Goal: Task Accomplishment & Management: Manage account settings

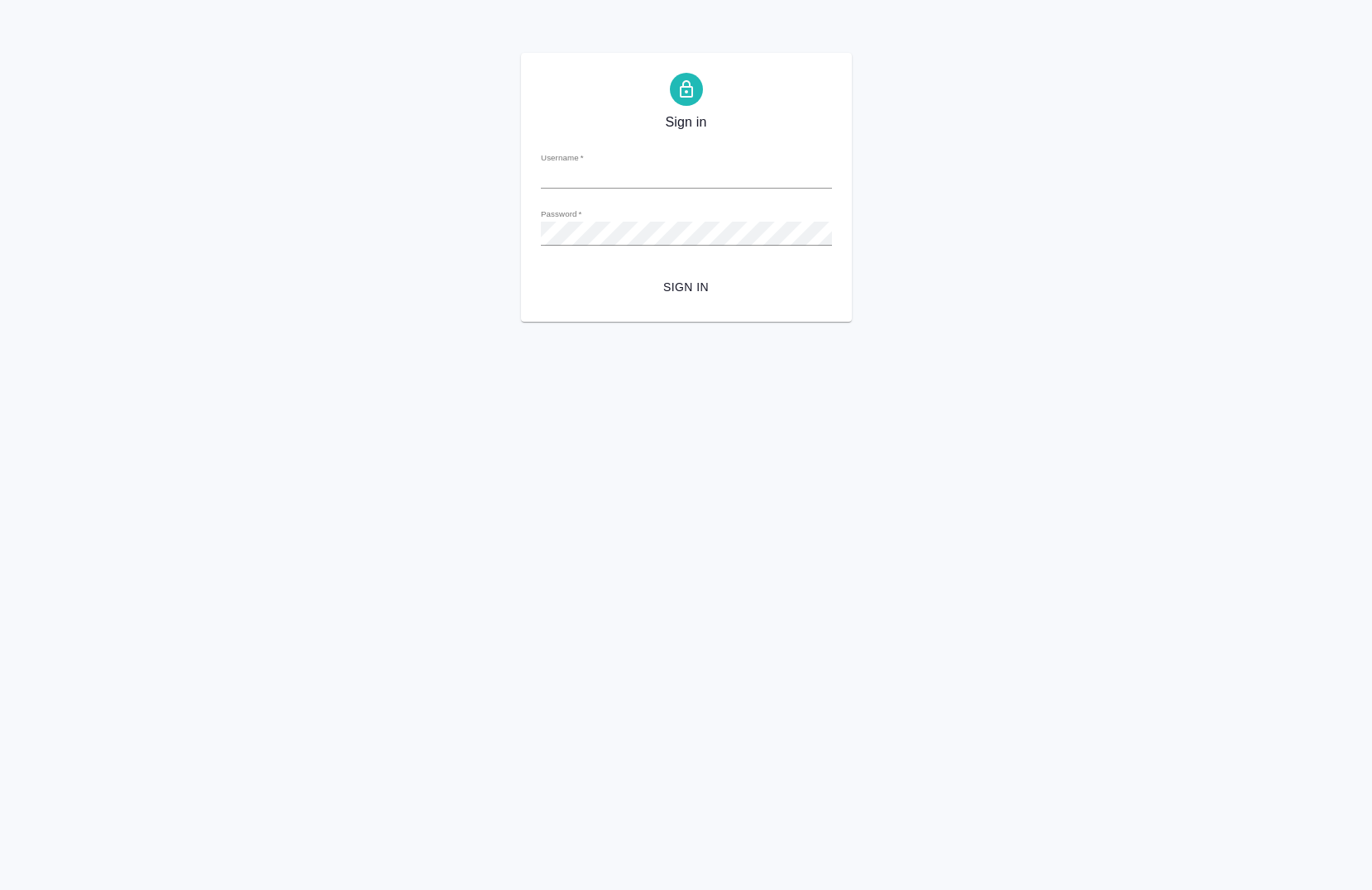
type input "a.chernova@awatera.com"
click at [692, 289] on span "Sign in" at bounding box center [686, 287] width 265 height 20
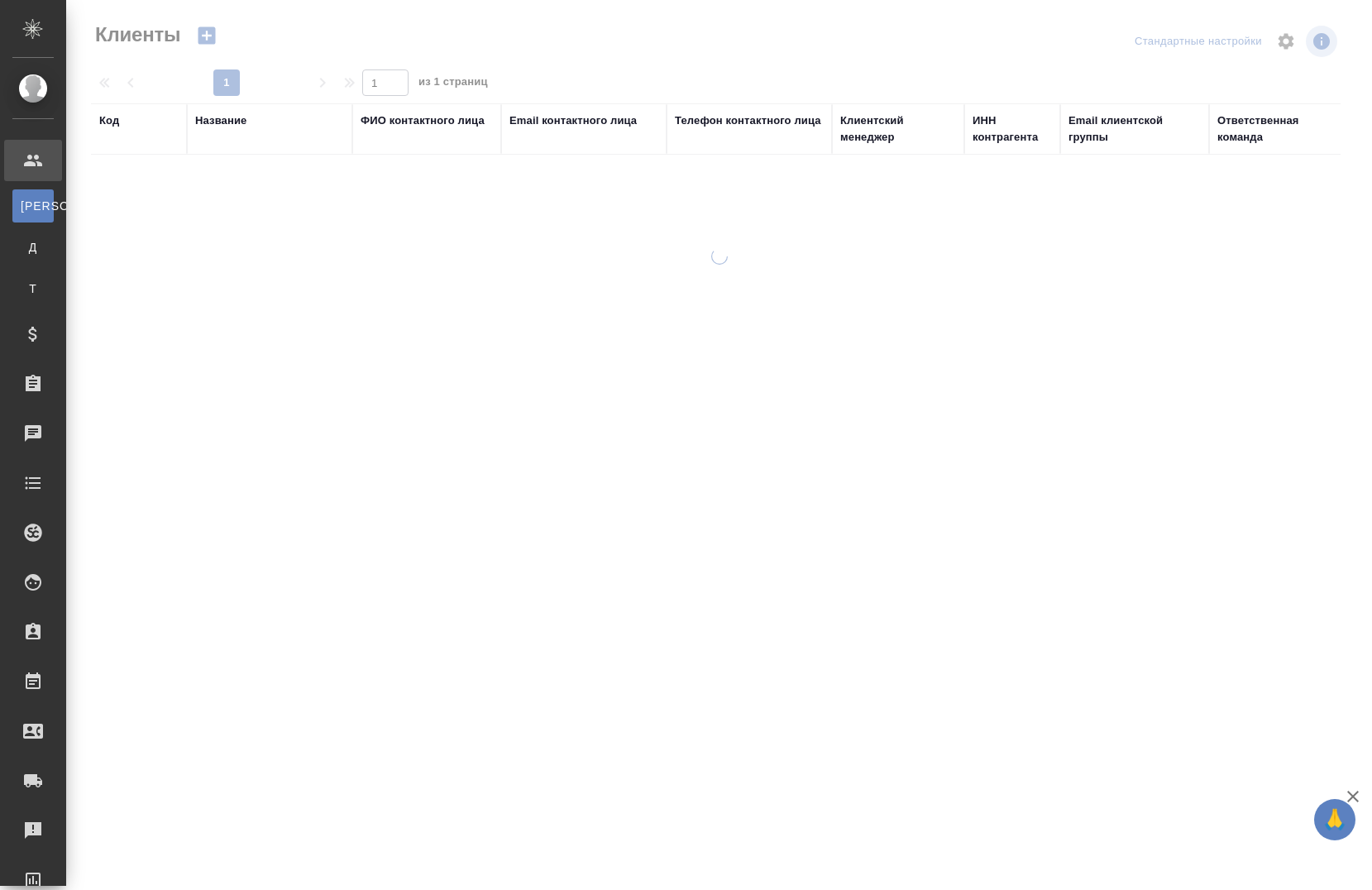
select select "RU"
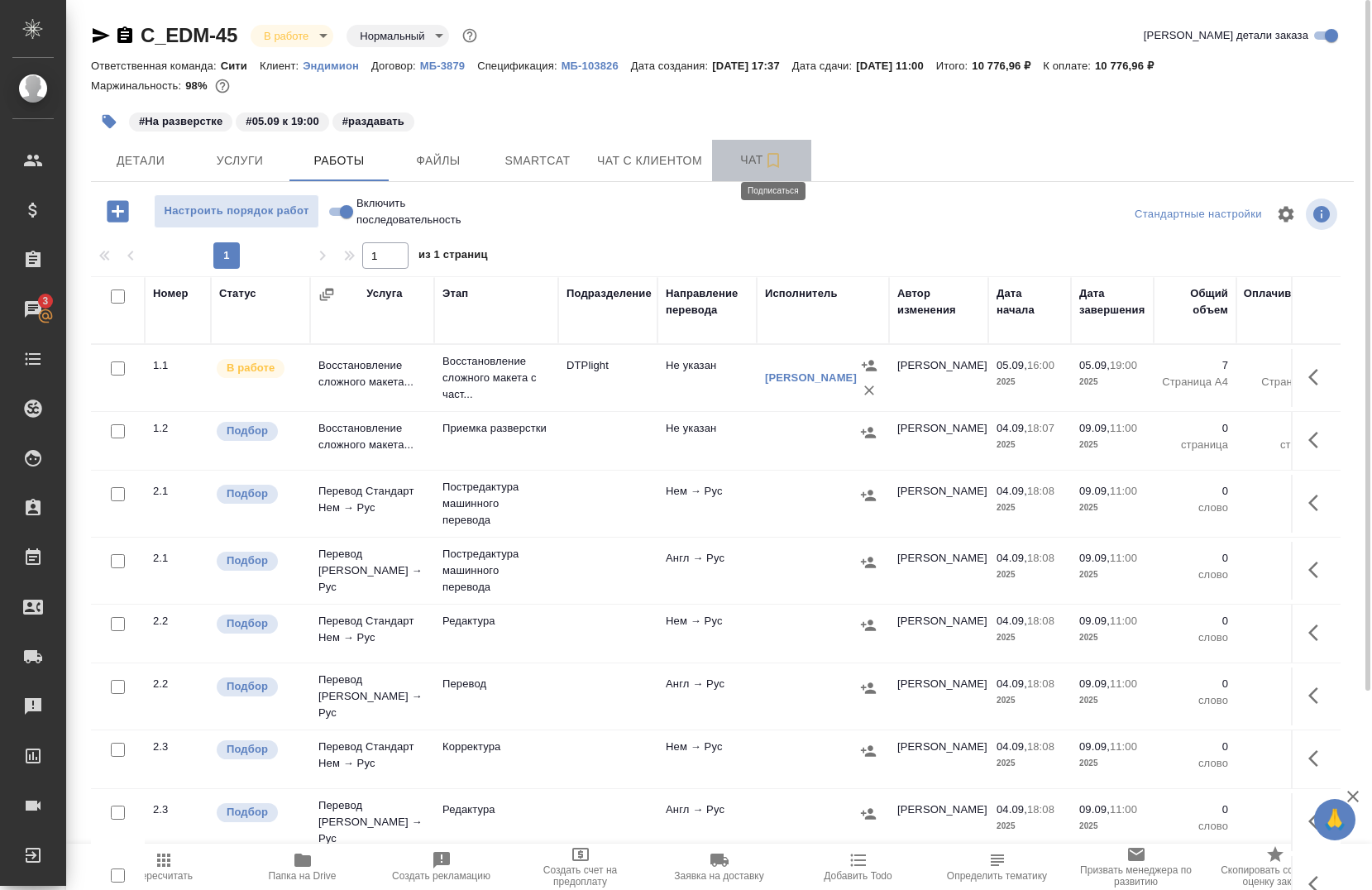
click at [777, 164] on icon "button" at bounding box center [773, 160] width 19 height 19
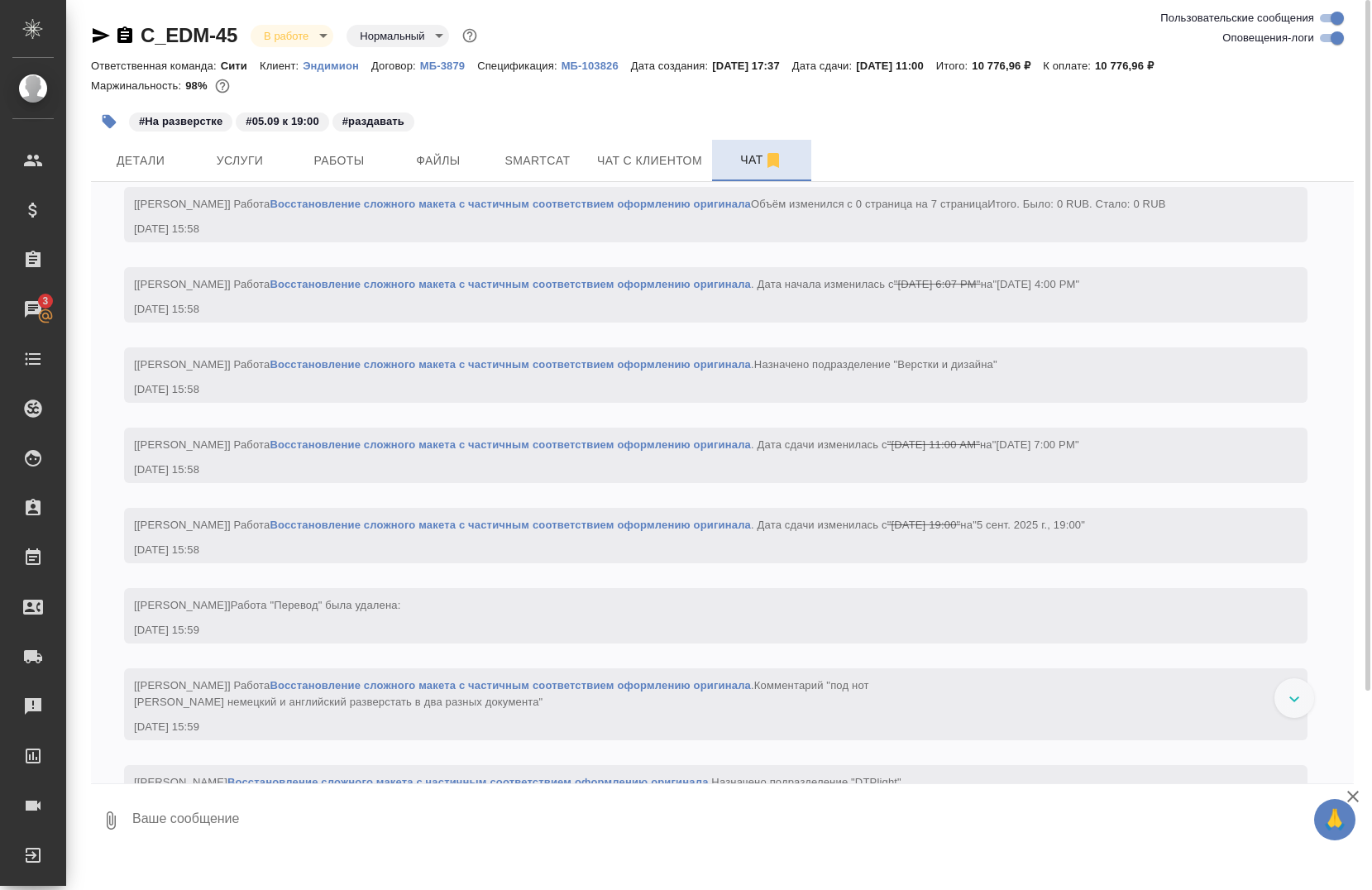
scroll to position [3634, 0]
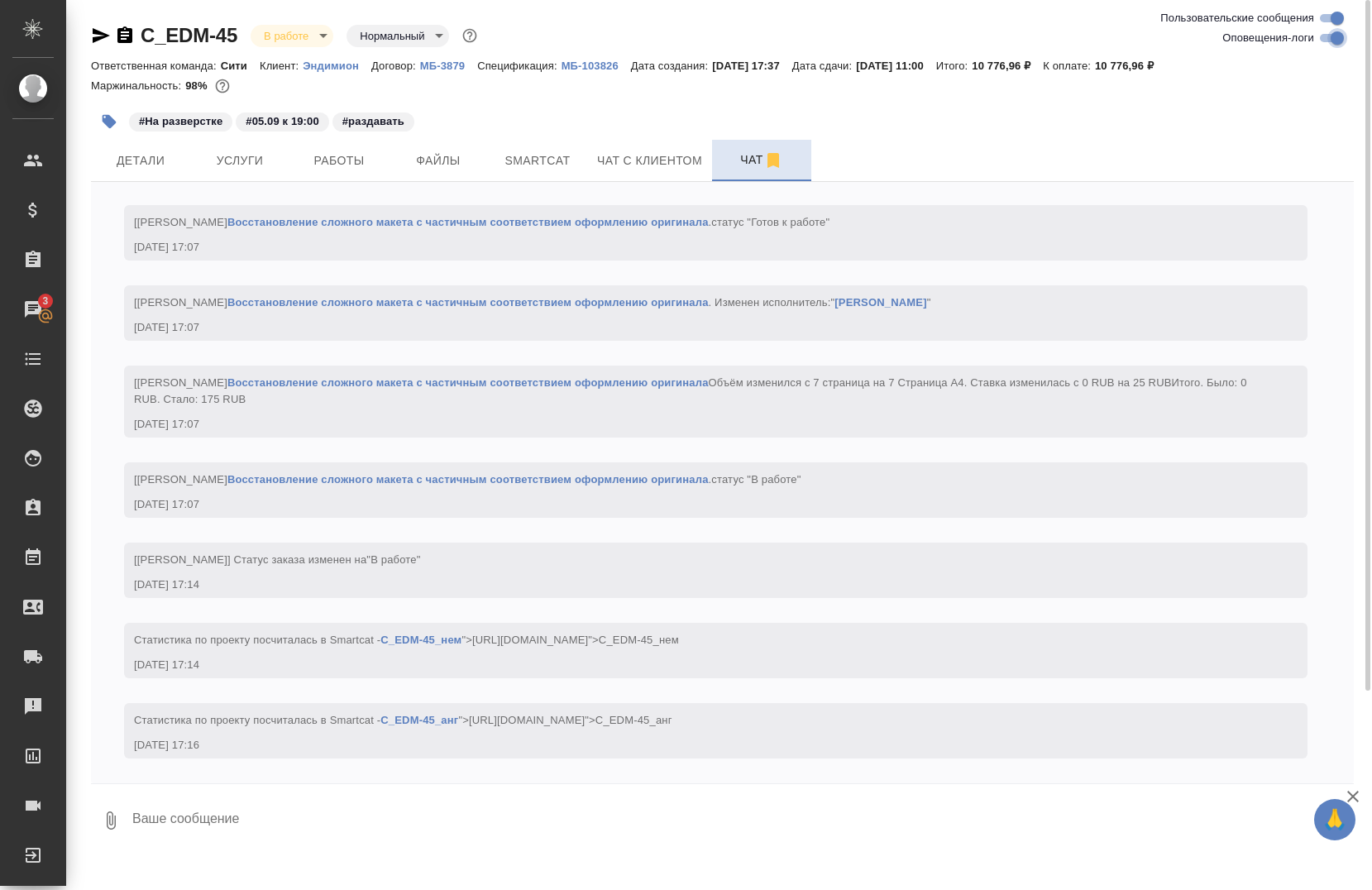
click at [1333, 45] on input "Оповещения-логи" at bounding box center [1337, 38] width 59 height 19
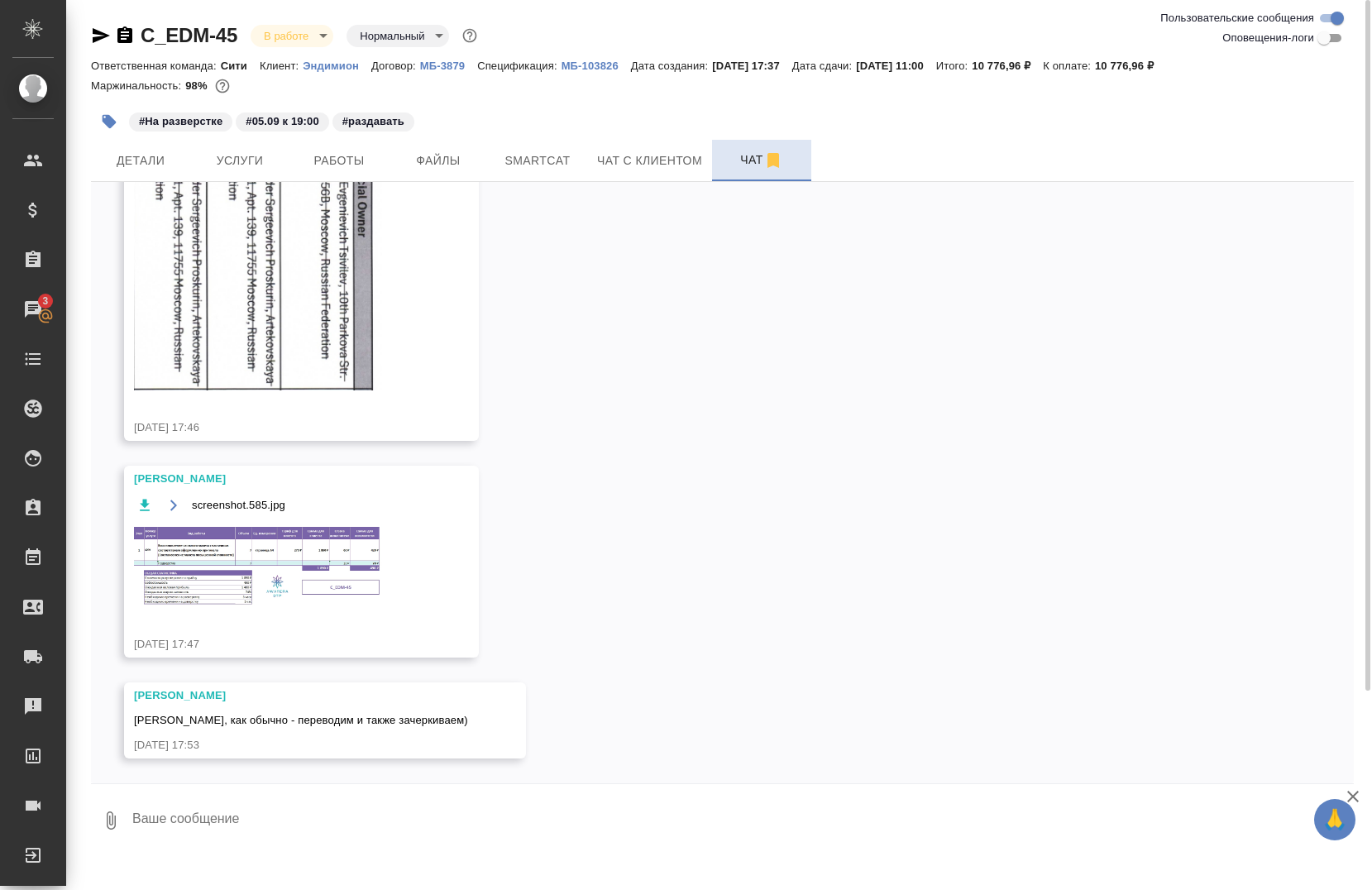
click at [262, 561] on img at bounding box center [258, 567] width 248 height 84
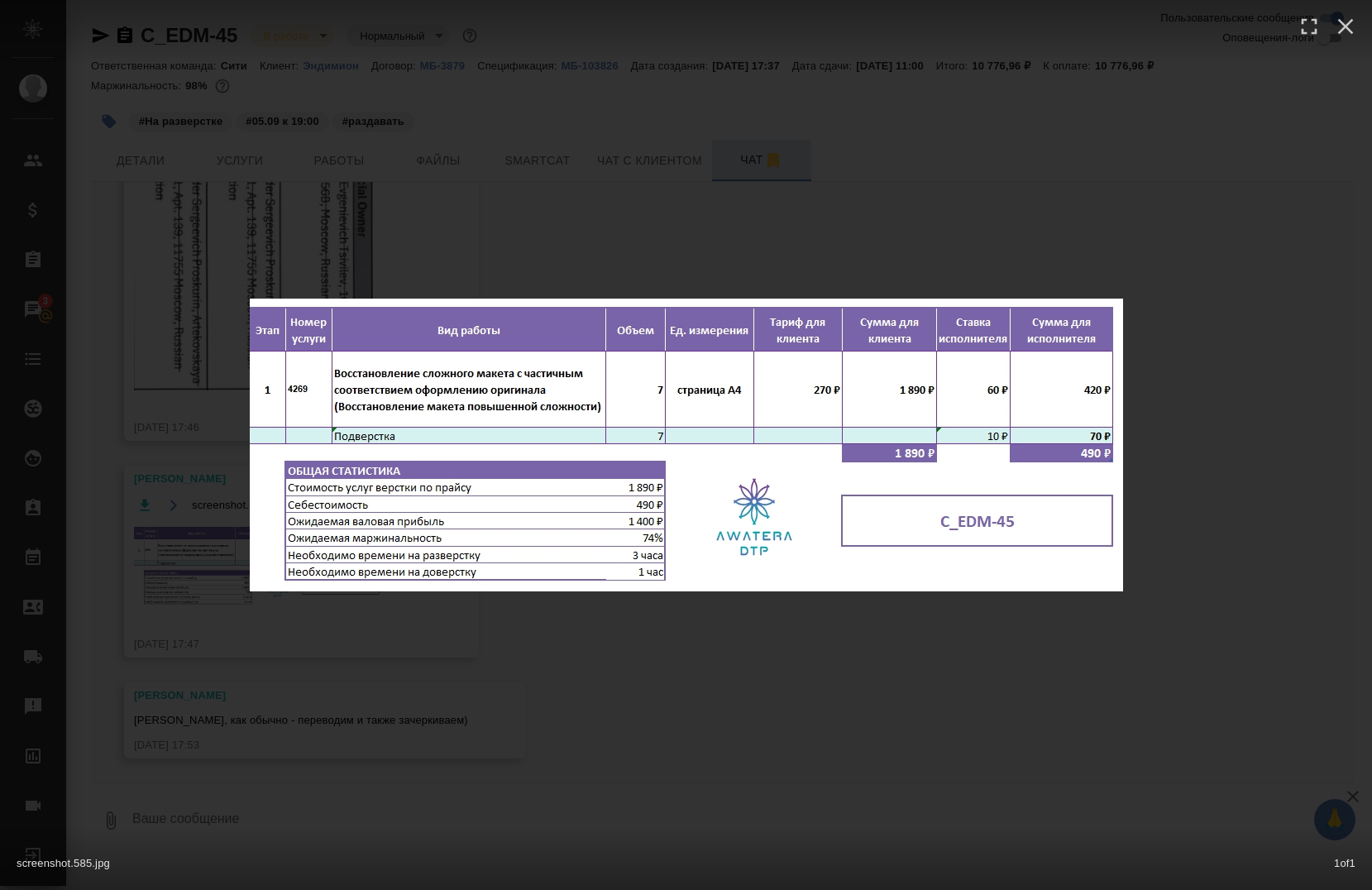
click at [830, 639] on div "screenshot.585.jpg 1 of 1" at bounding box center [686, 445] width 1372 height 890
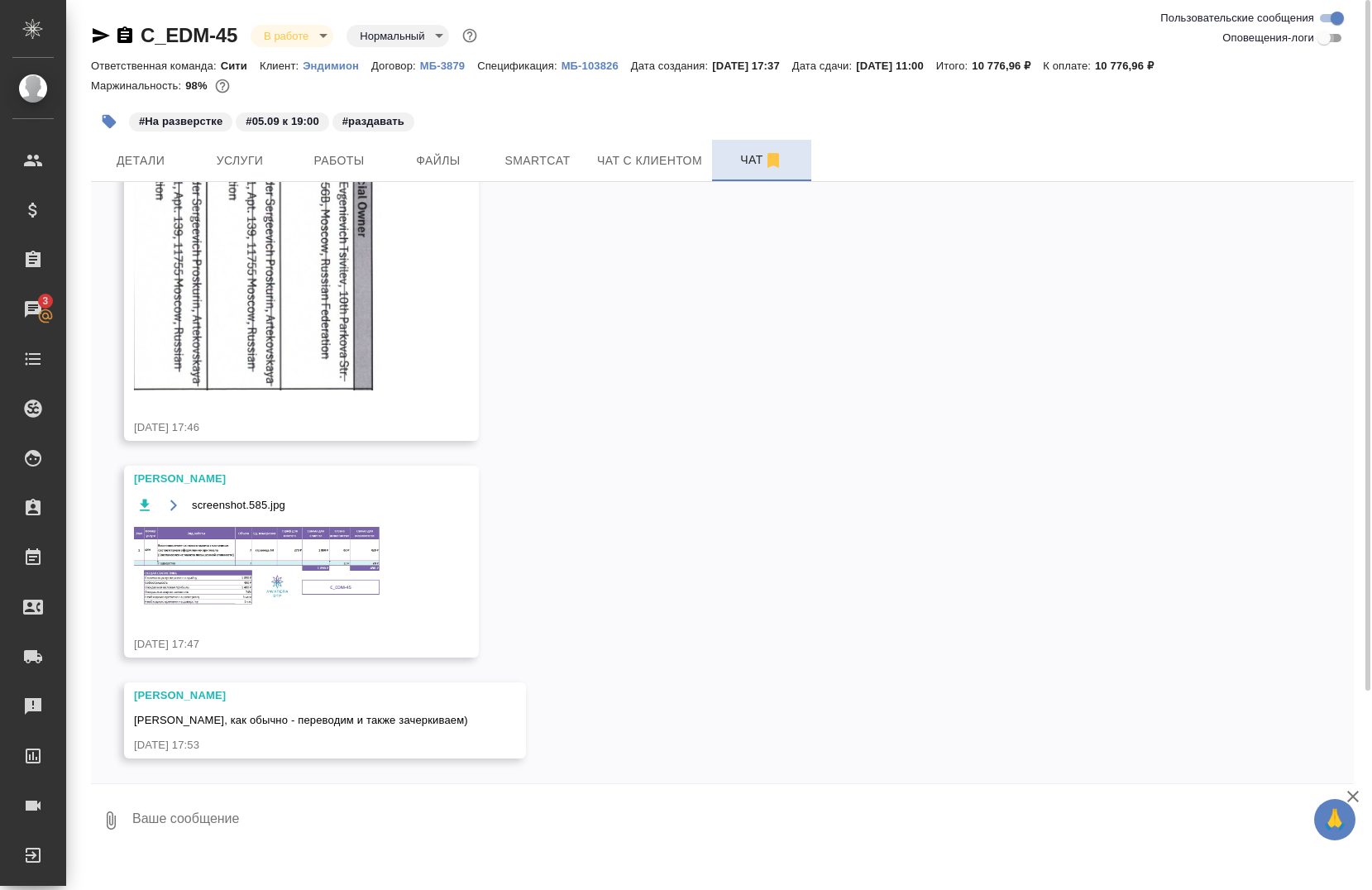
click at [1319, 39] on input "Оповещения-логи" at bounding box center [1323, 38] width 59 height 19
checkbox input "true"
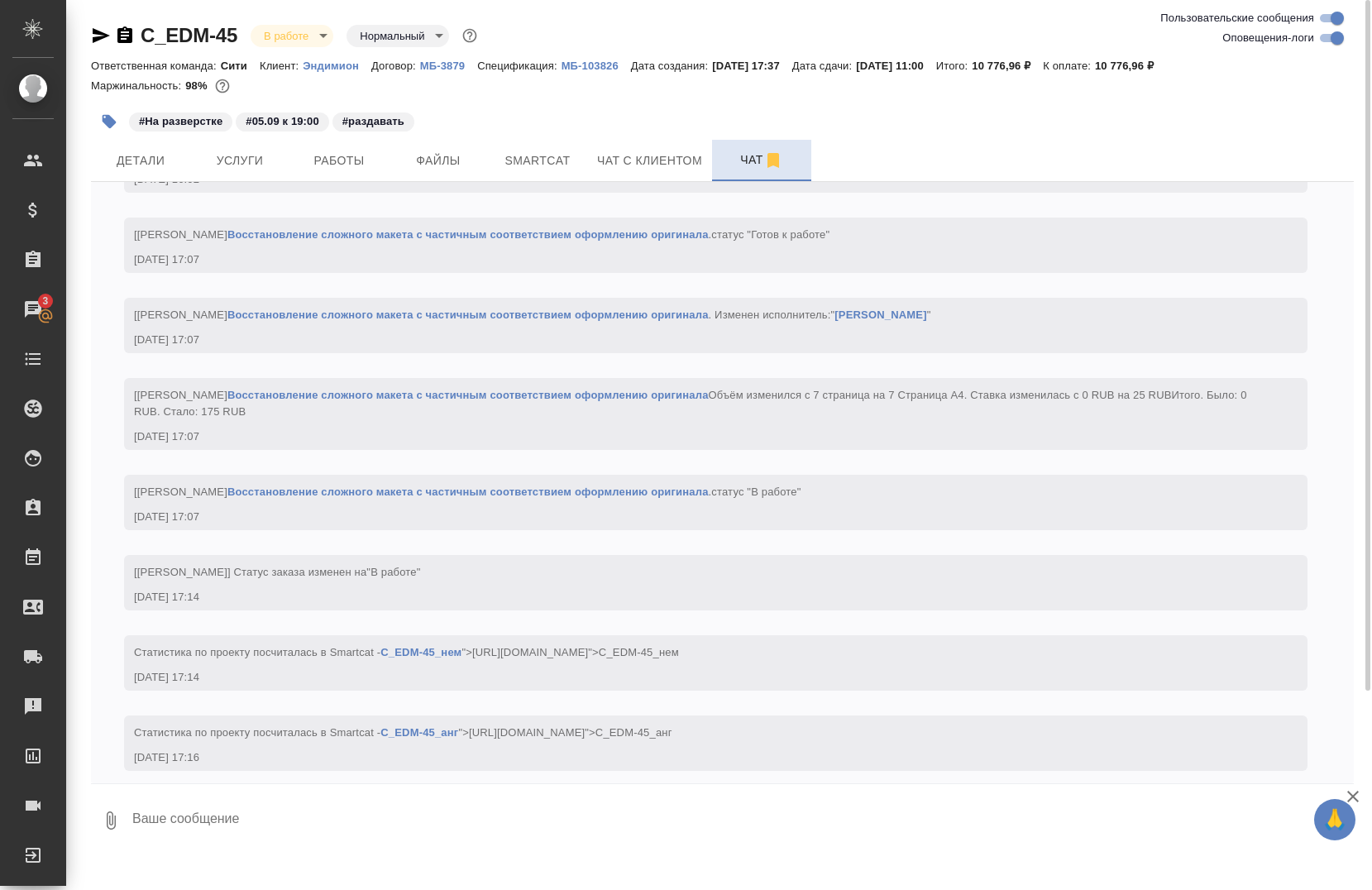
scroll to position [3634, 0]
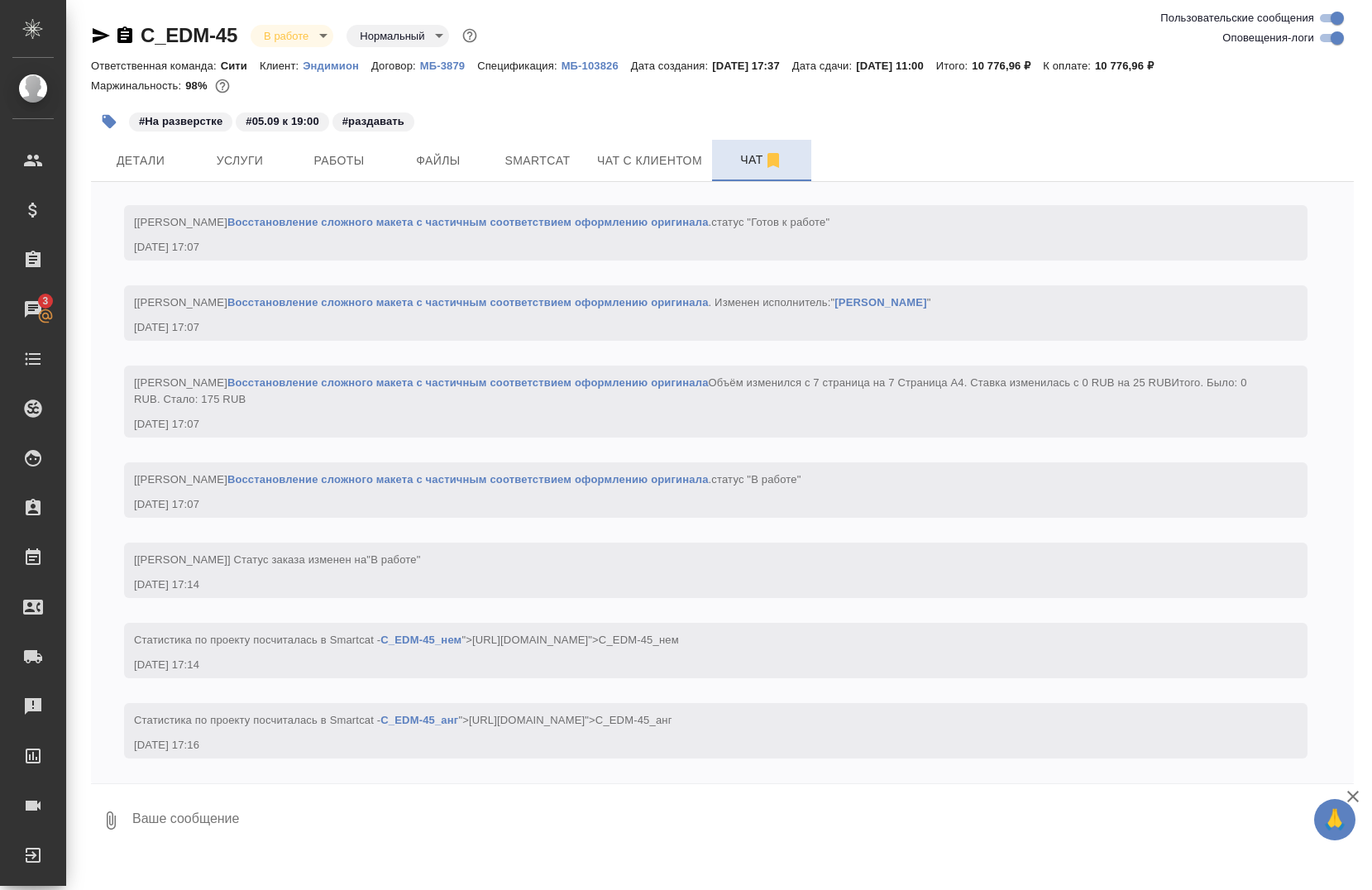
click at [191, 45] on link "C_EDM-45" at bounding box center [189, 34] width 97 height 22
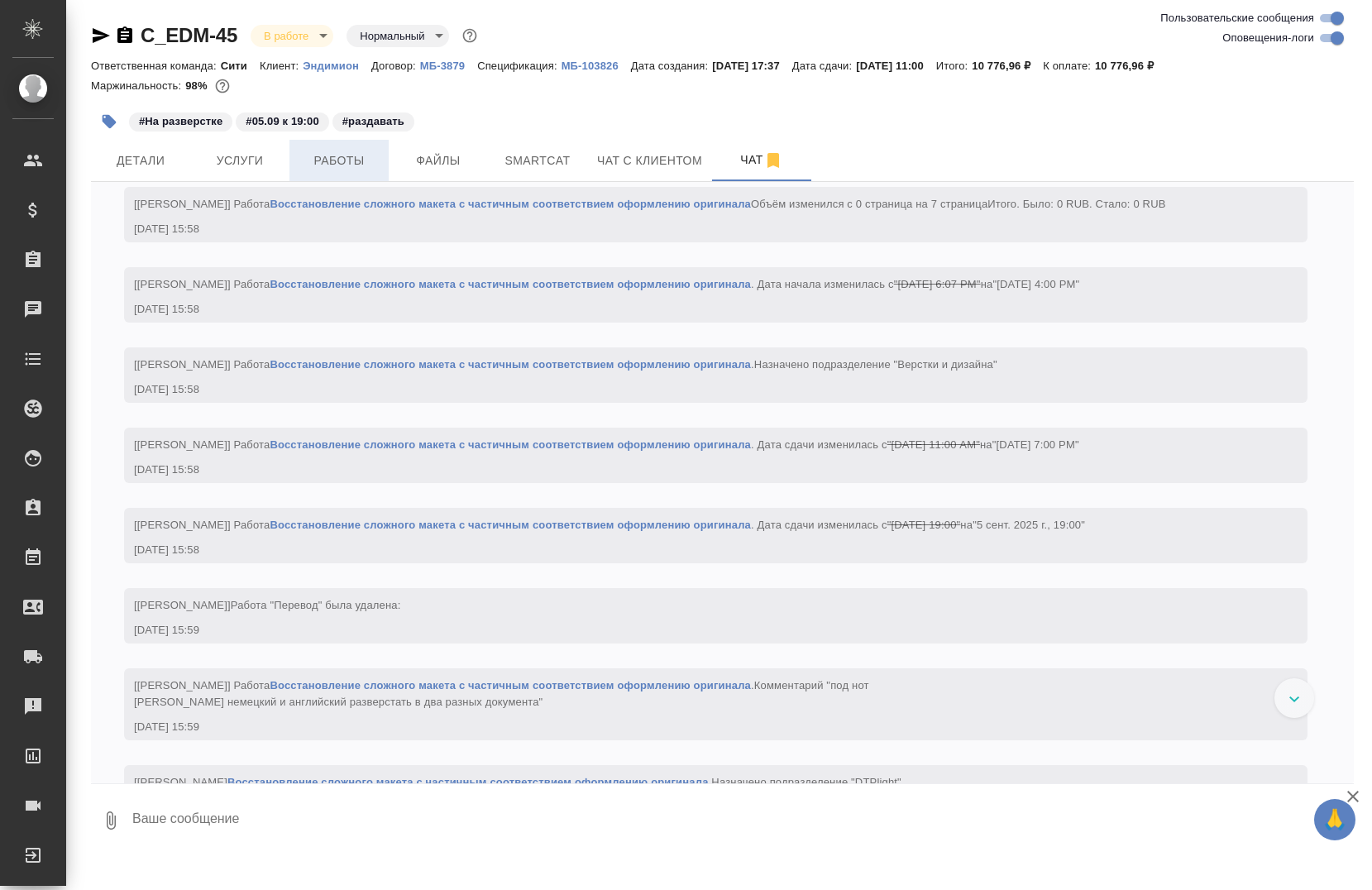
scroll to position [3634, 0]
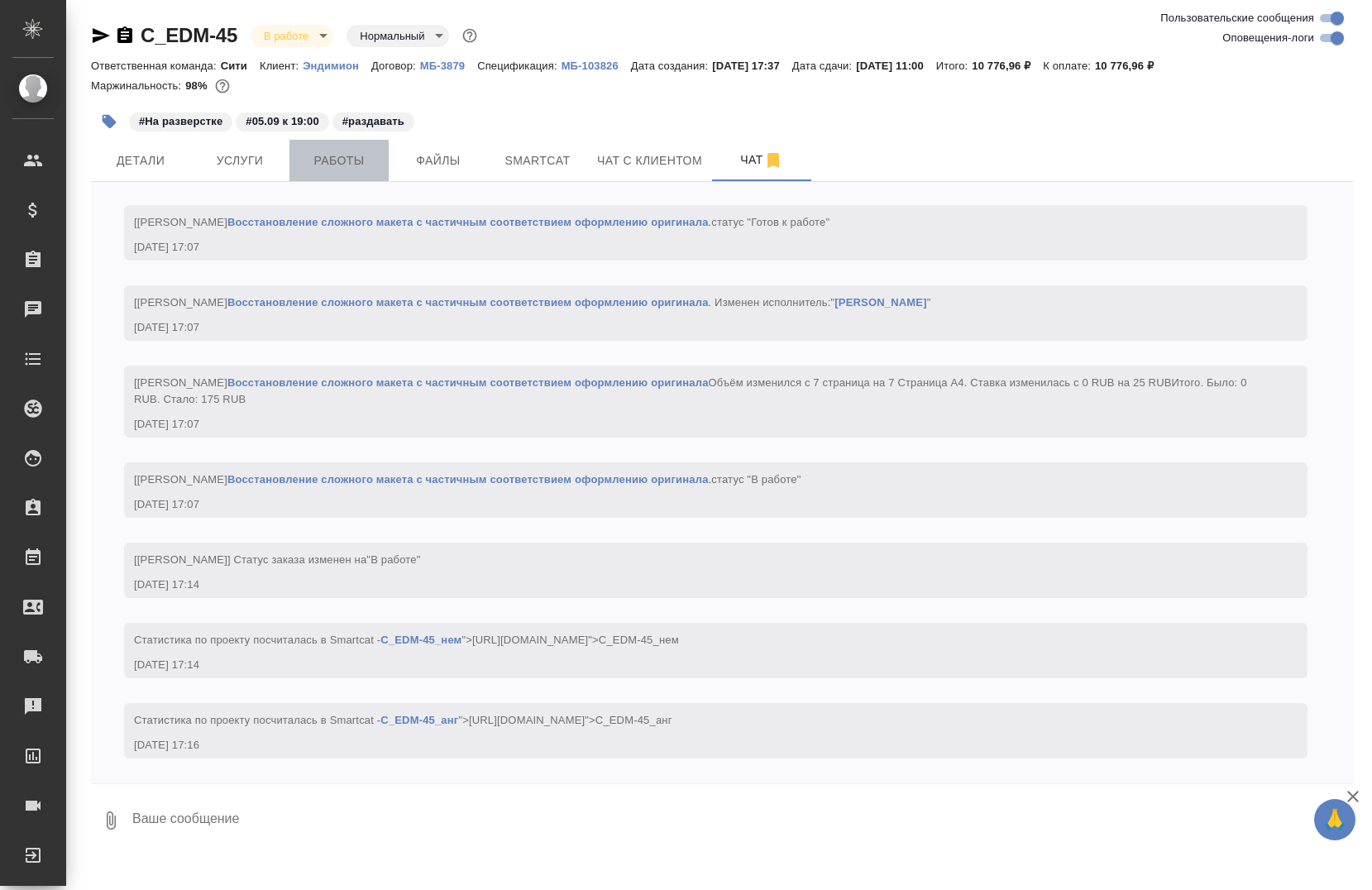
click at [320, 153] on span "Работы" at bounding box center [339, 160] width 80 height 20
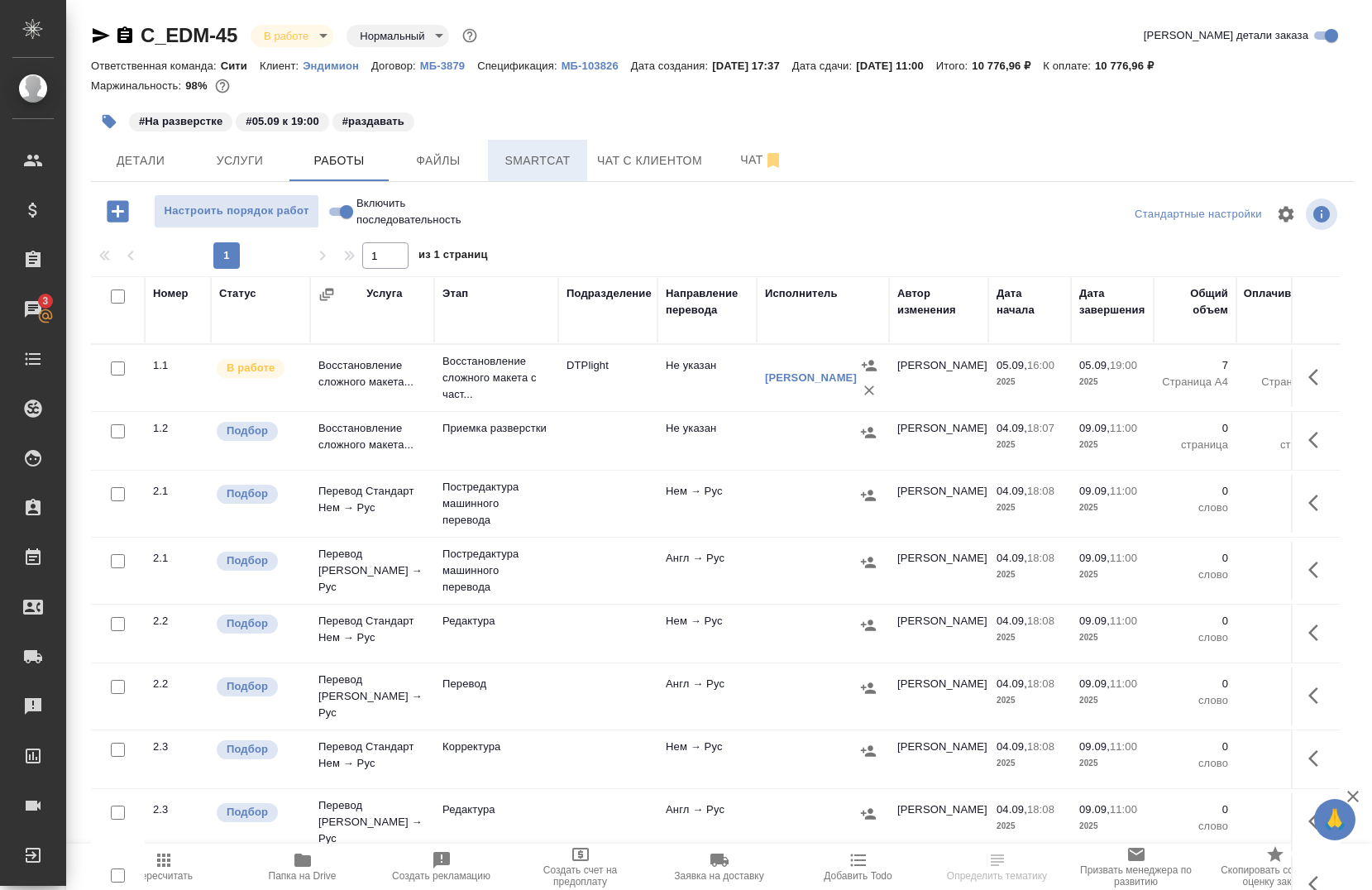
click at [542, 172] on button "Smartcat" at bounding box center [537, 160] width 99 height 42
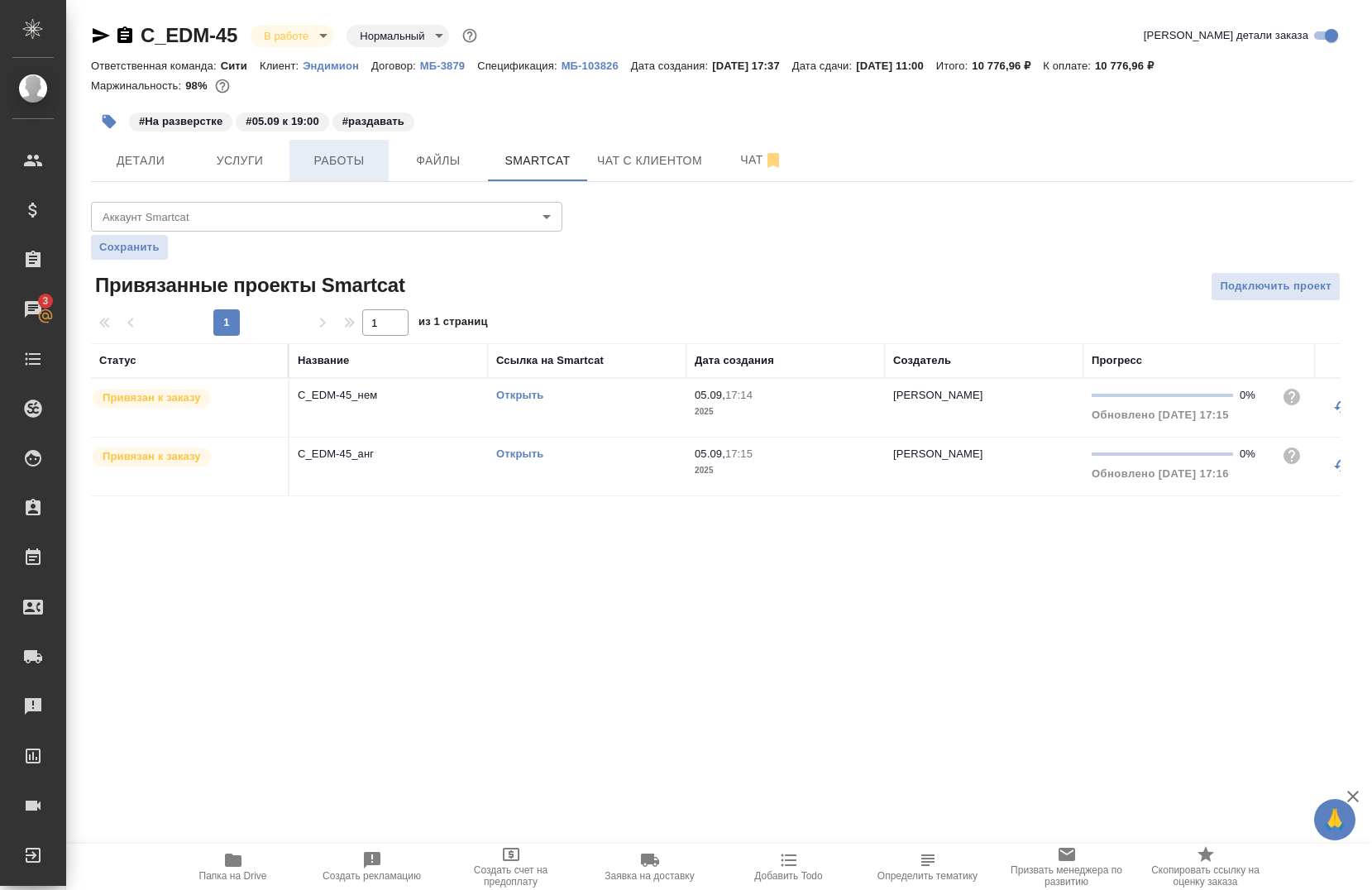
click at [361, 150] on span "Работы" at bounding box center [339, 160] width 80 height 20
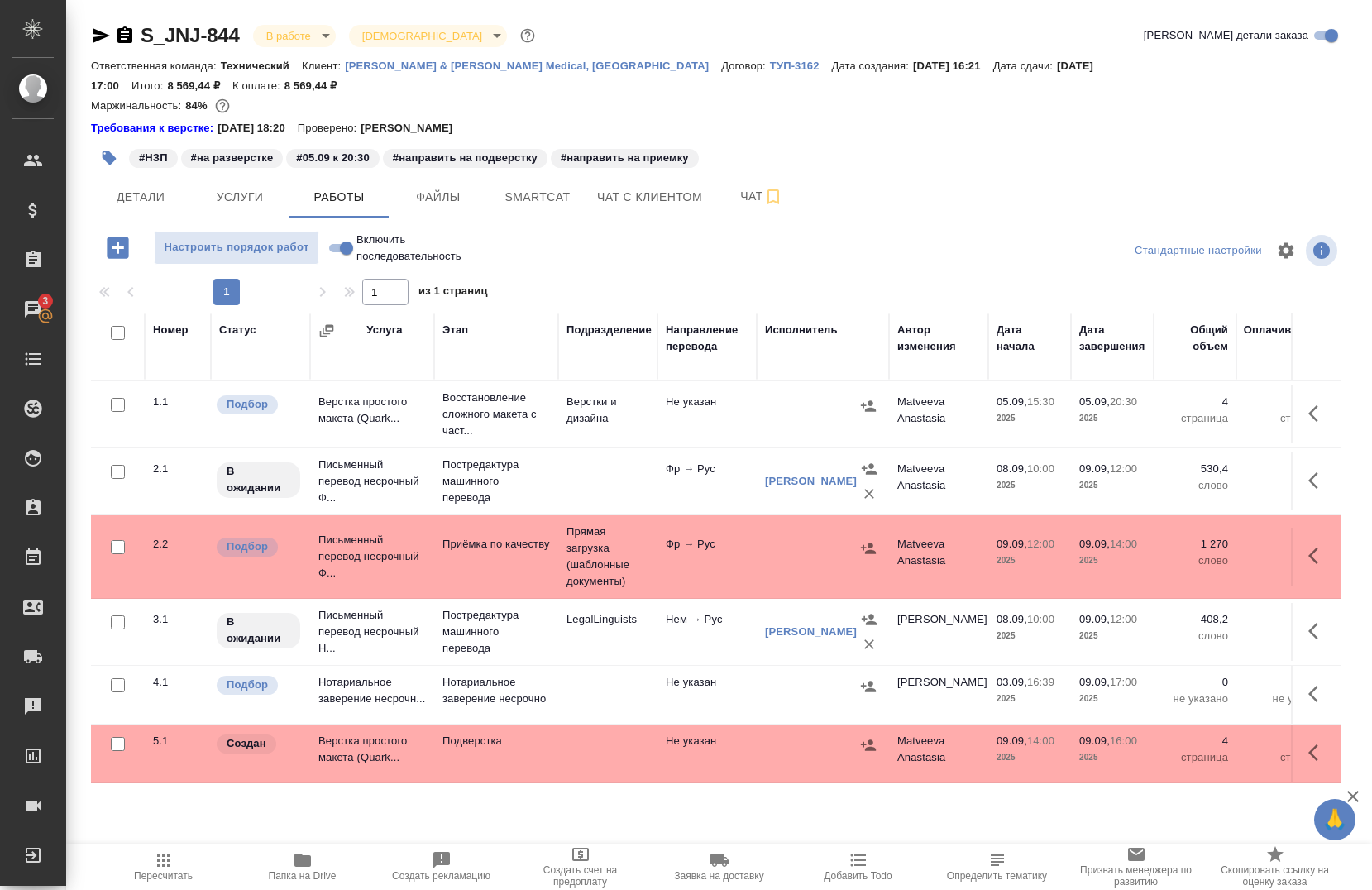
click at [97, 25] on div "S_JNJ-844 В работе inProgress Святая троица holyTrinity" at bounding box center [315, 35] width 447 height 27
click at [101, 45] on div "S_JNJ-844 В работе inProgress Святая троица holyTrinity" at bounding box center [315, 35] width 447 height 27
click at [99, 37] on icon "button" at bounding box center [102, 35] width 18 height 15
click at [175, 187] on span "Детали" at bounding box center [140, 197] width 80 height 20
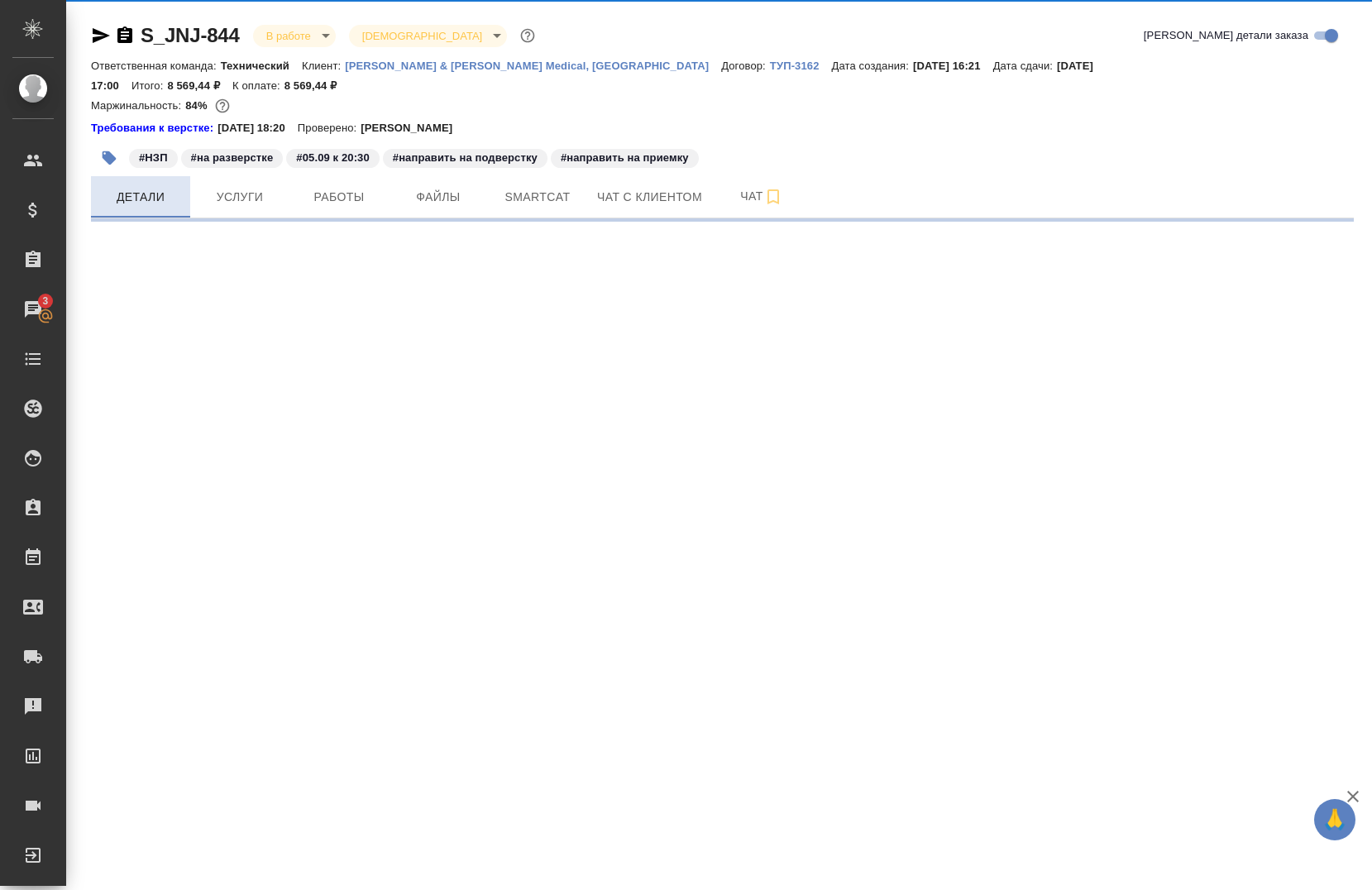
select select "RU"
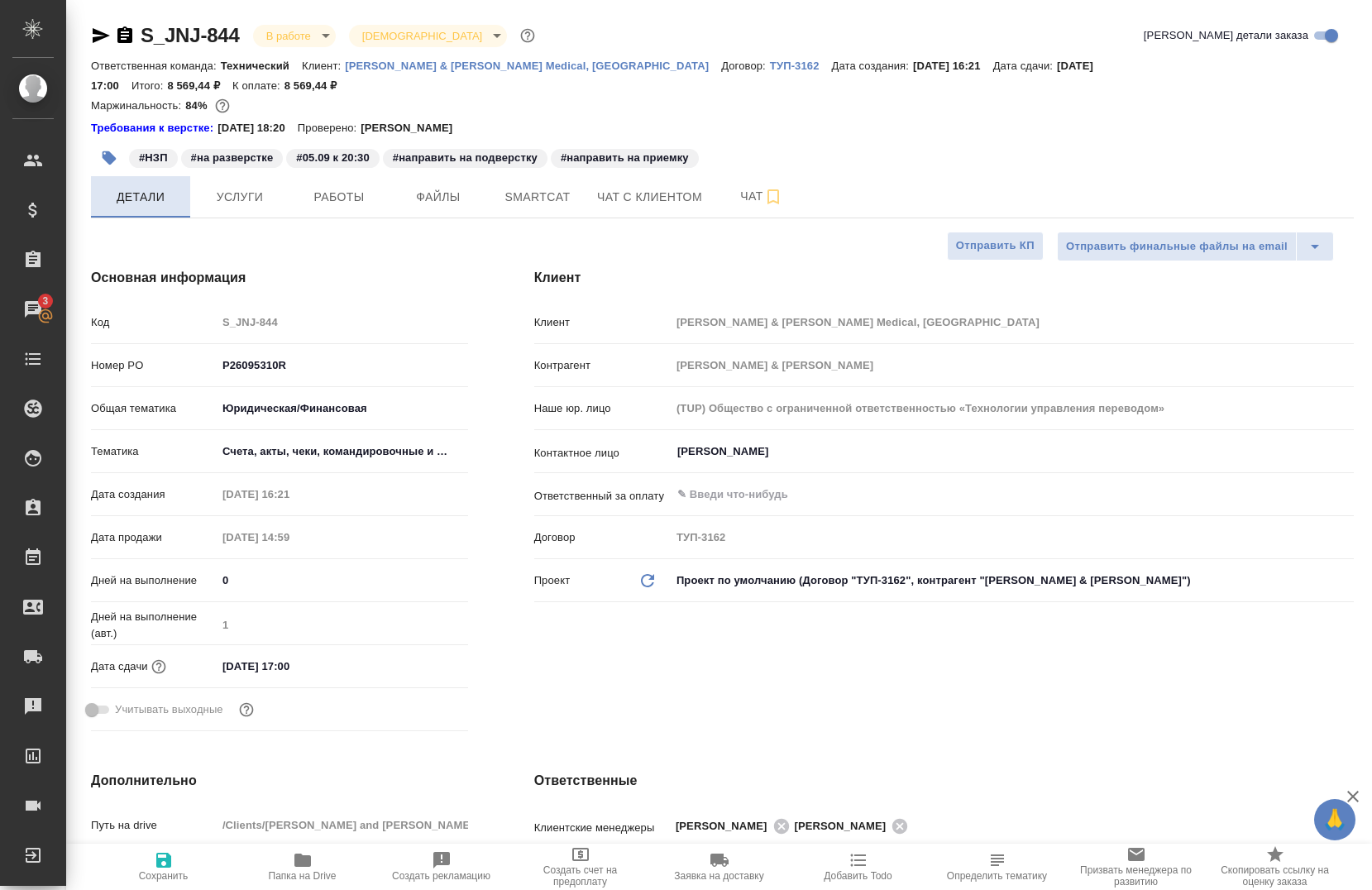
type textarea "x"
click at [346, 187] on span "Работы" at bounding box center [339, 197] width 80 height 20
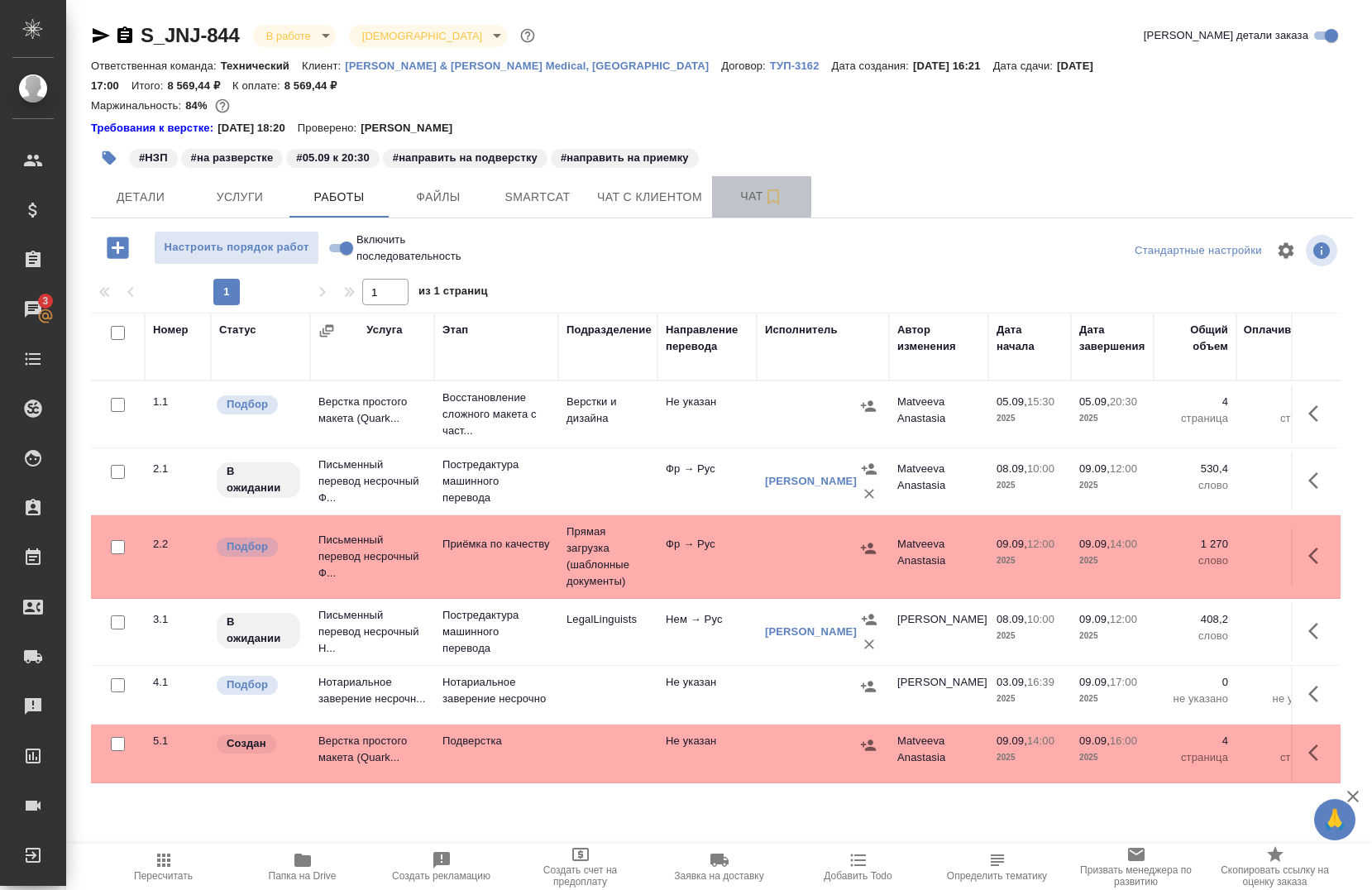
click at [747, 186] on span "Чат" at bounding box center [762, 196] width 80 height 20
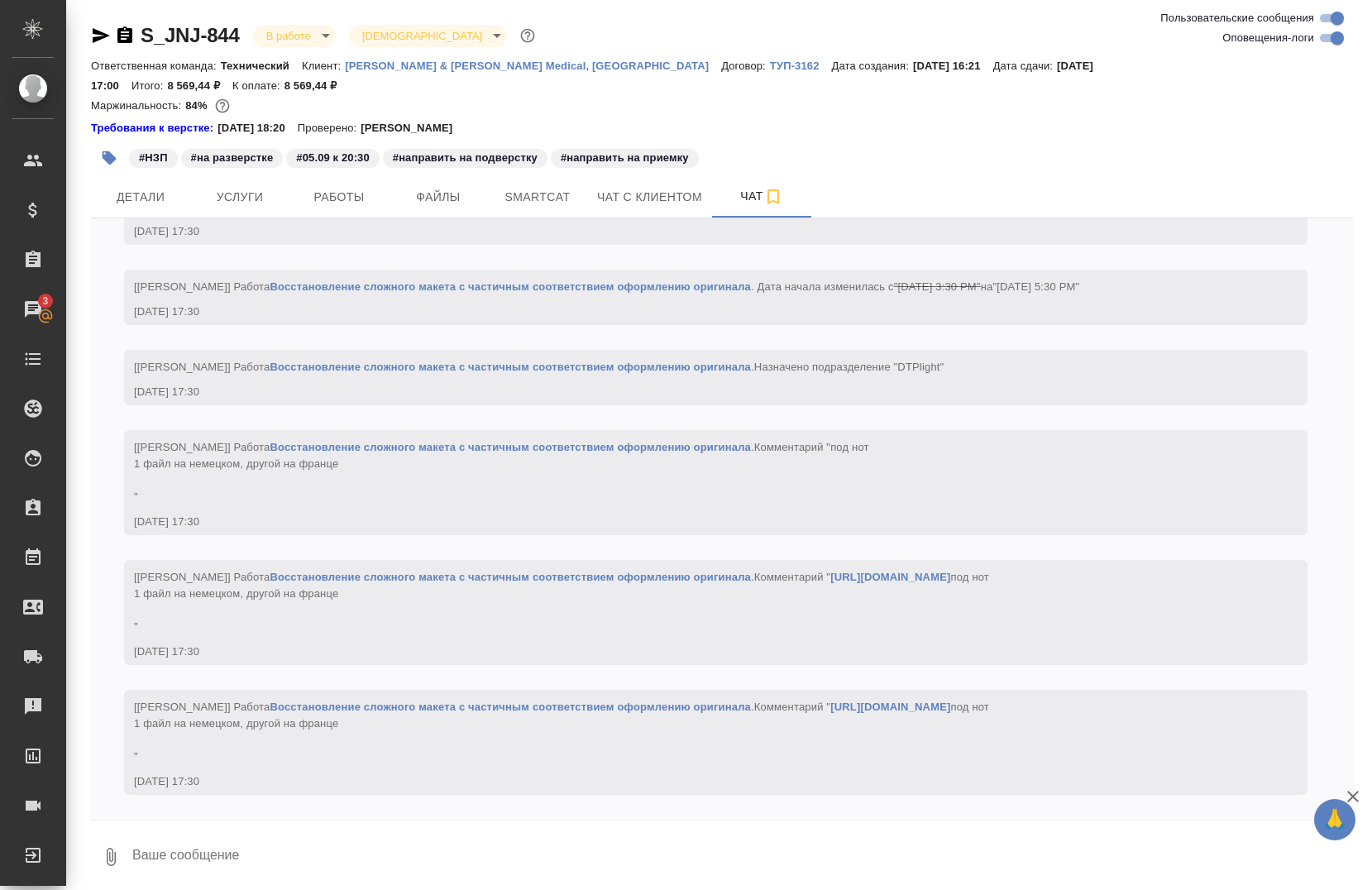
scroll to position [6597, 0]
click at [330, 150] on div "#НЗП #на разверстке #05.09 к 20:30 #направить на подверстку #направить на прием…" at bounding box center [512, 157] width 842 height 36
click at [327, 187] on span "Работы" at bounding box center [339, 197] width 80 height 20
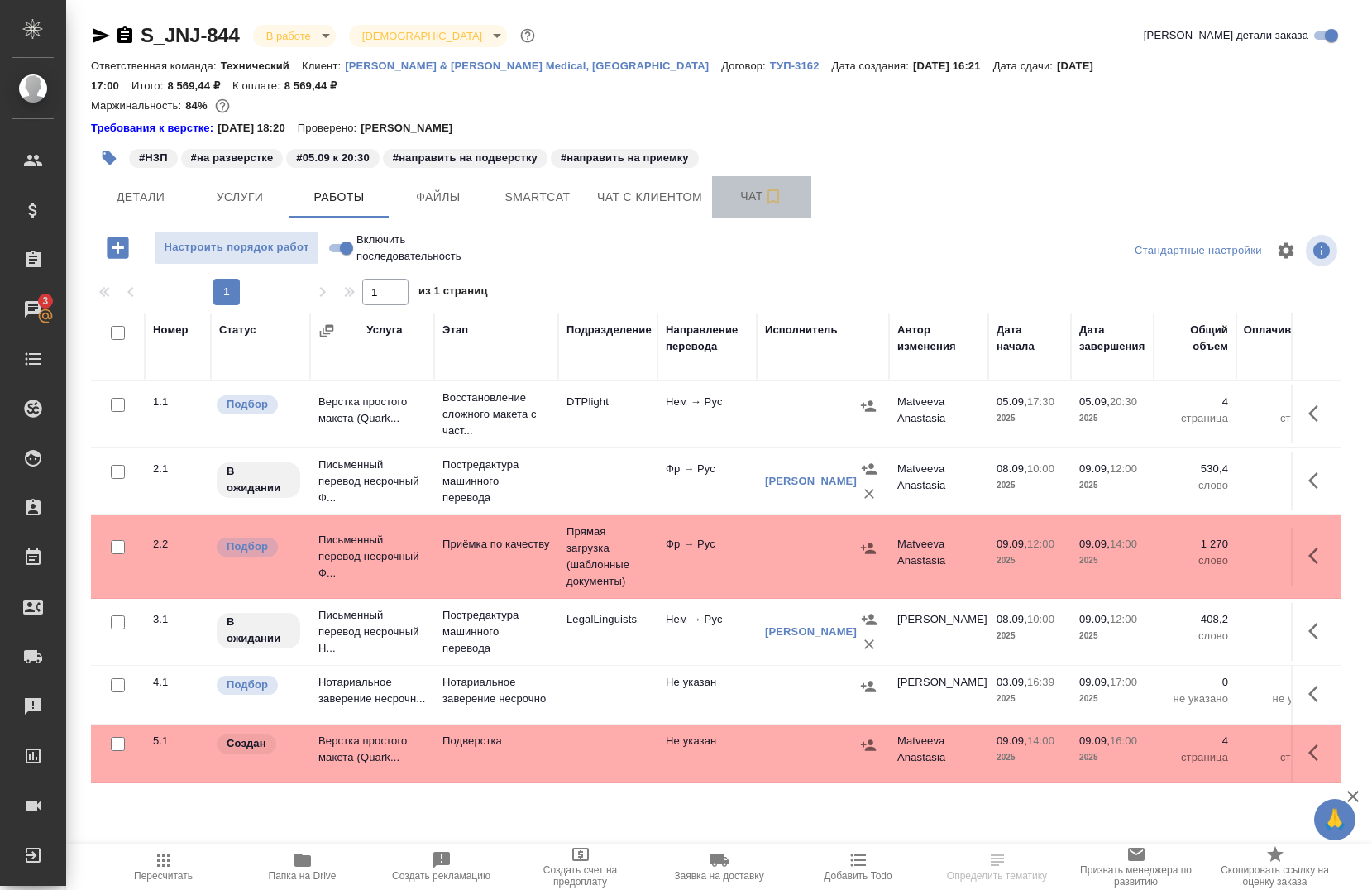
click at [769, 176] on button "Чат" at bounding box center [762, 196] width 99 height 42
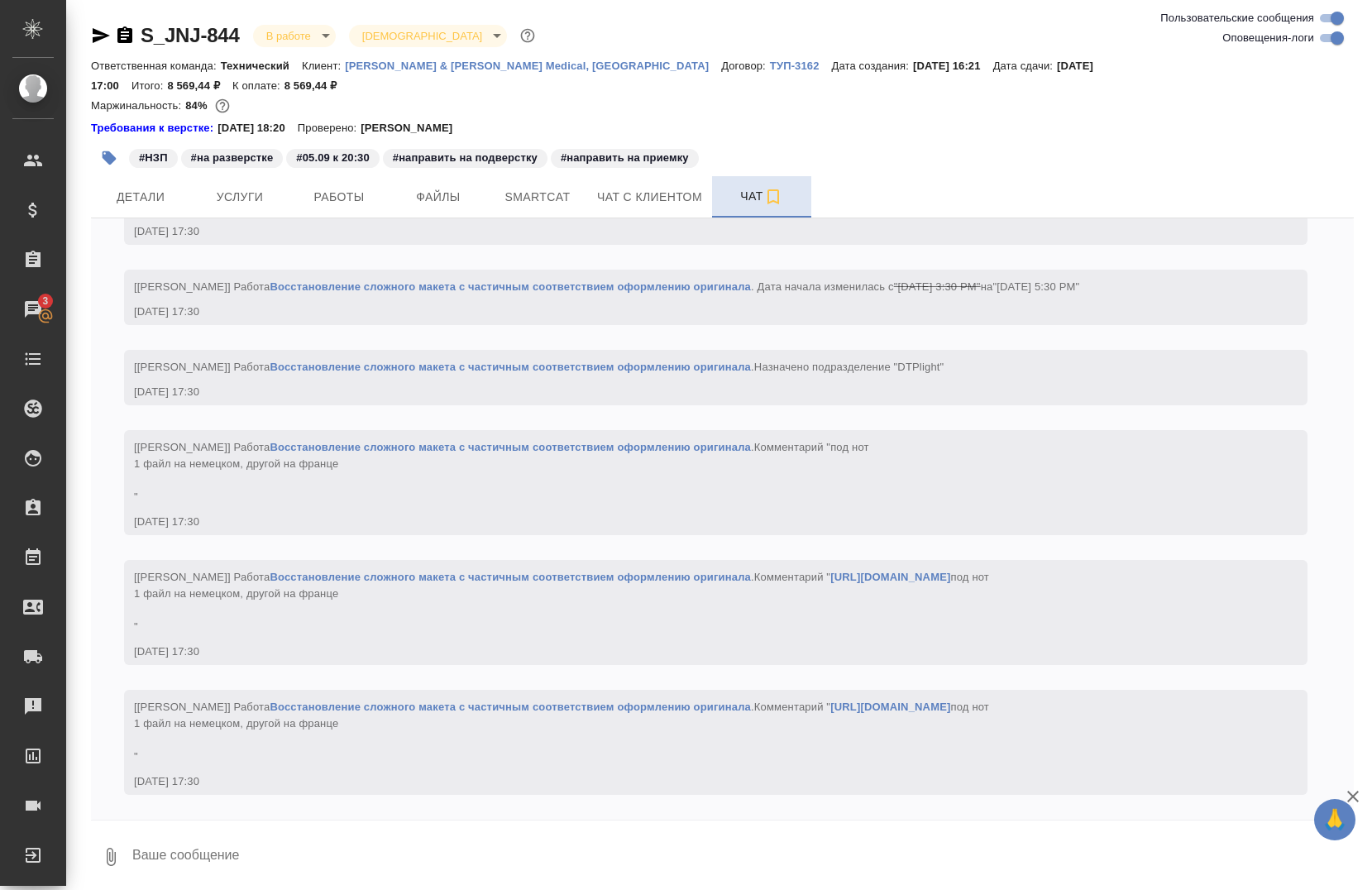
scroll to position [6597, 0]
click at [357, 187] on span "Работы" at bounding box center [339, 197] width 80 height 20
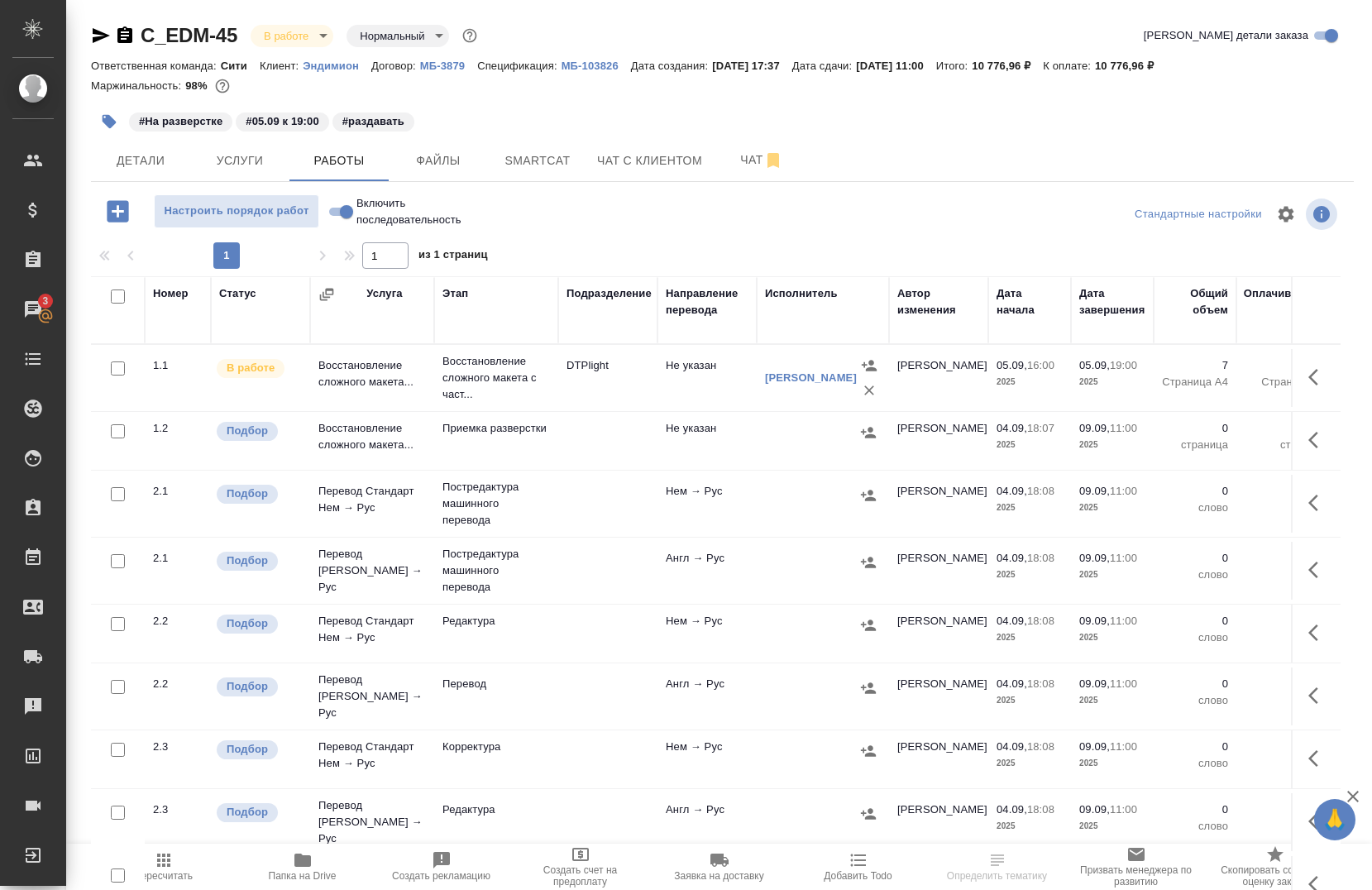
scroll to position [5, 0]
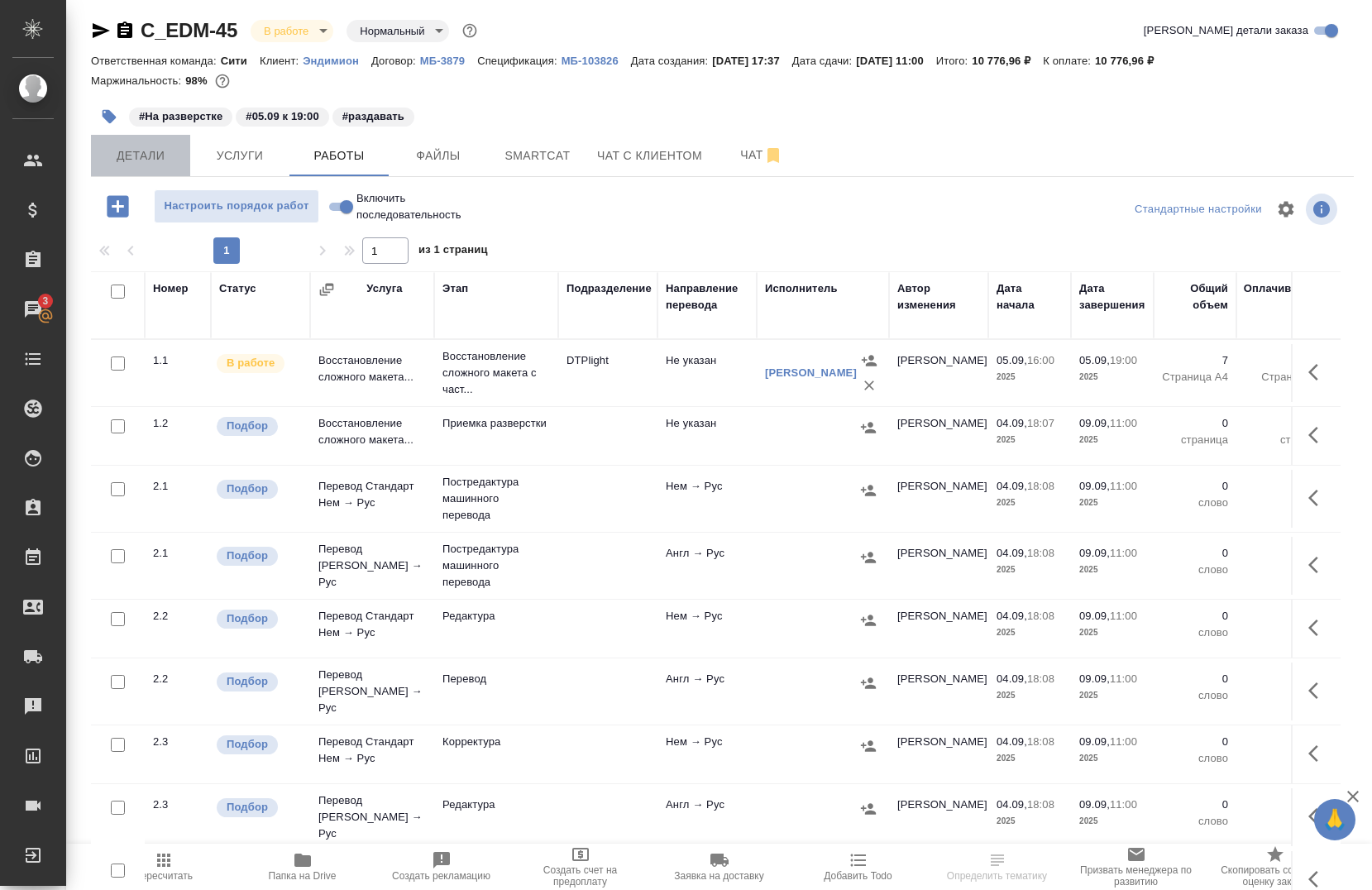
click at [162, 146] on span "Детали" at bounding box center [140, 156] width 80 height 20
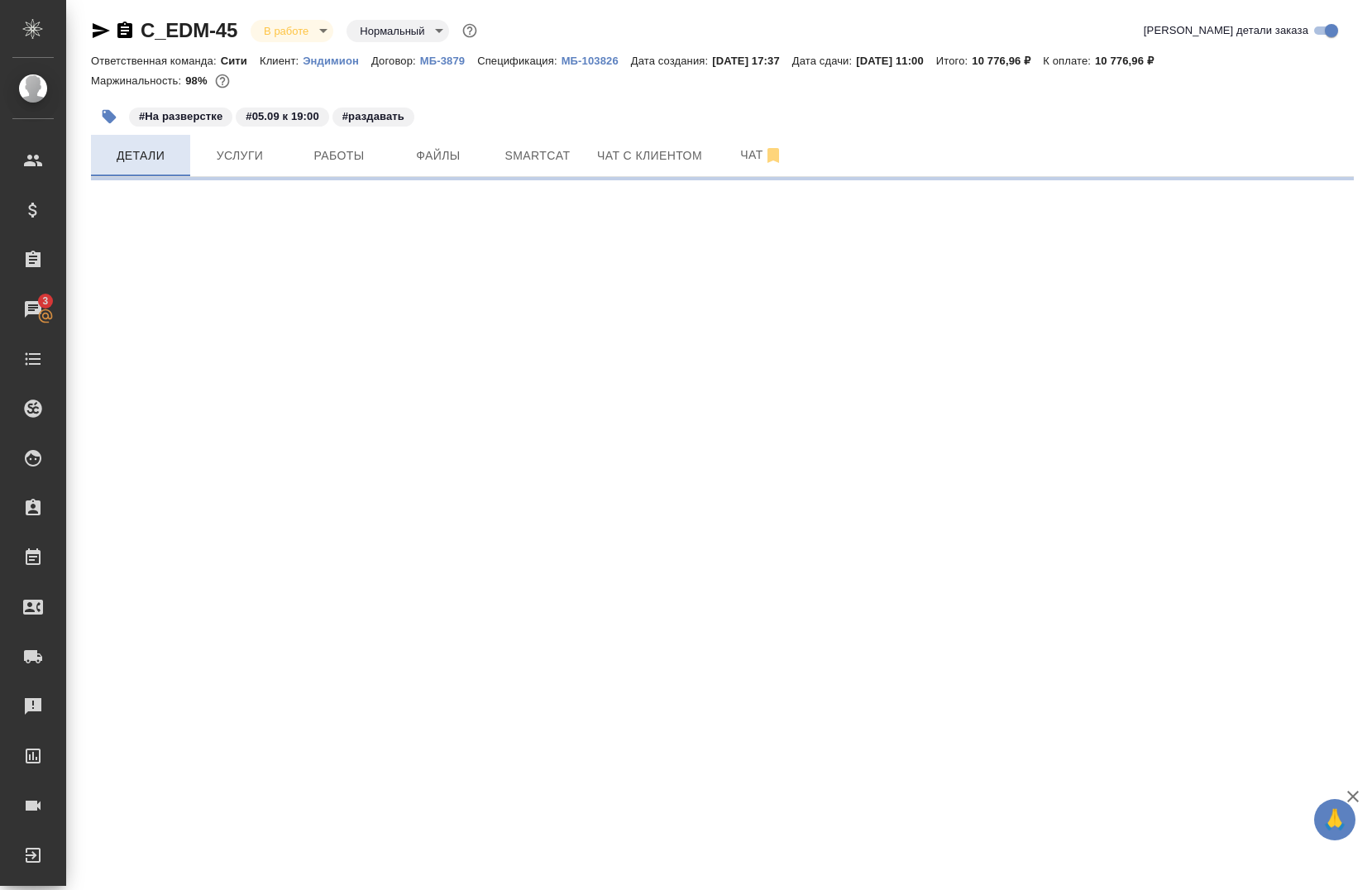
select select "RU"
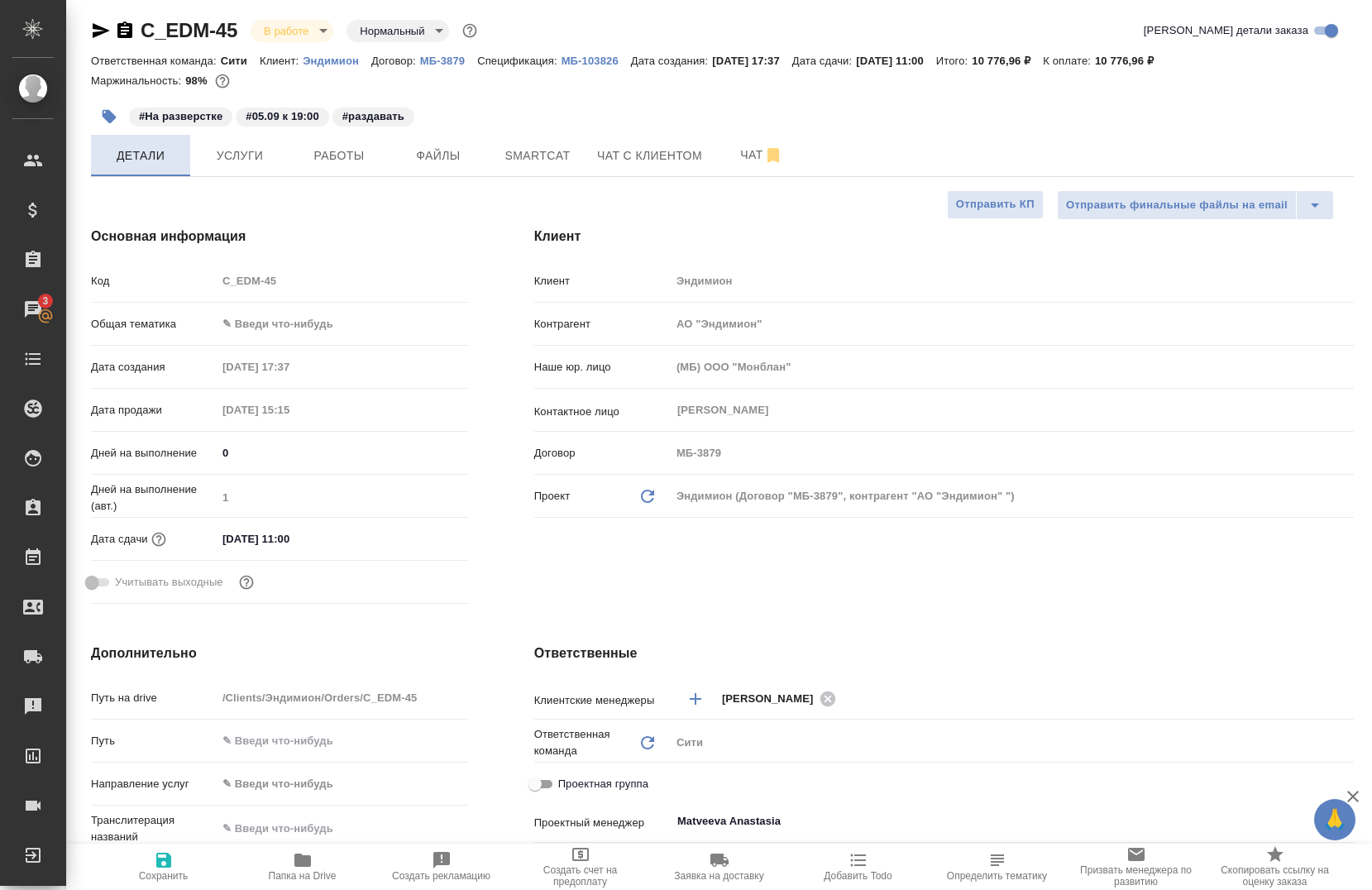
type textarea "x"
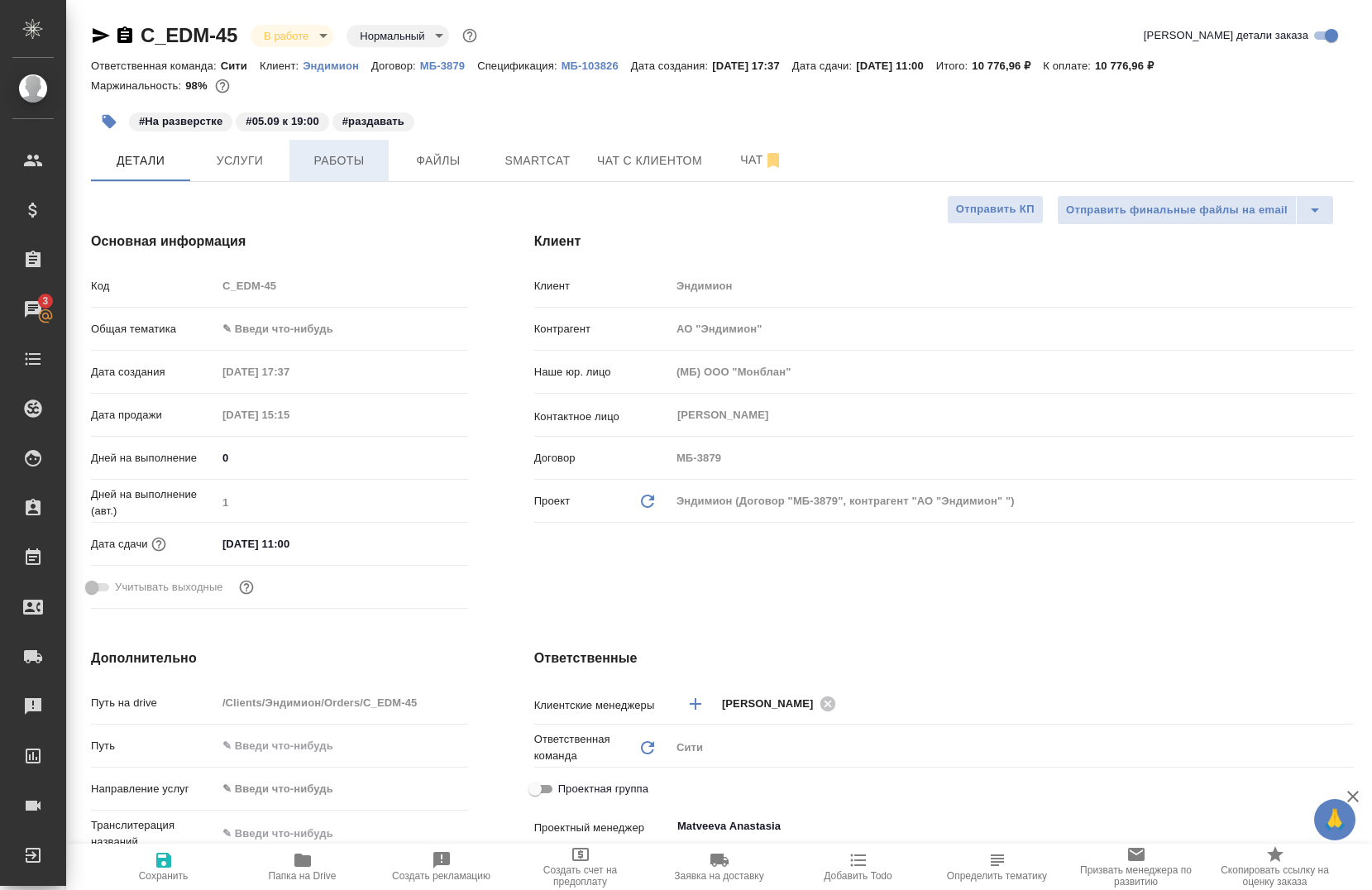
click at [321, 148] on button "Работы" at bounding box center [339, 160] width 99 height 42
